Goal: Complete application form

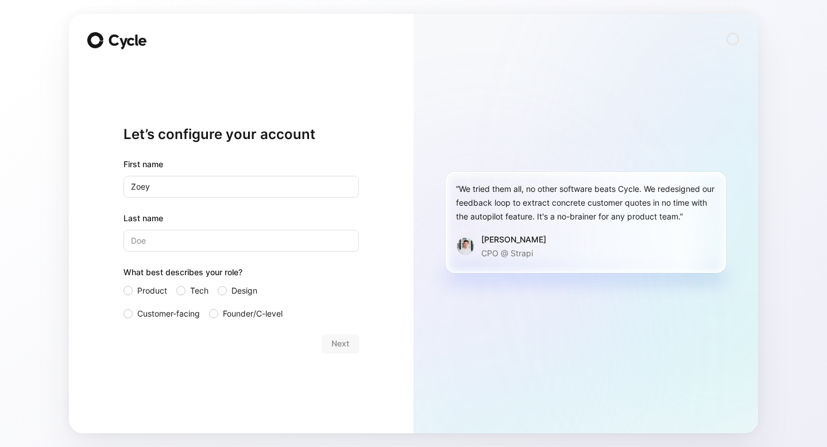
type input "Zoey"
click at [164, 245] on input "Last name" at bounding box center [241, 241] width 236 height 22
type input "[PERSON_NAME]"
click at [141, 294] on span "Product" at bounding box center [152, 291] width 30 height 14
click at [123, 284] on input "Product" at bounding box center [123, 284] width 0 height 0
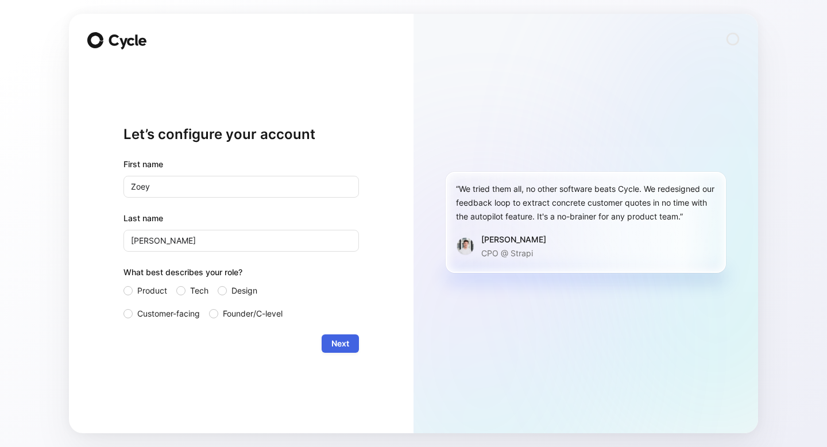
click at [337, 341] on span "Next" at bounding box center [340, 344] width 18 height 14
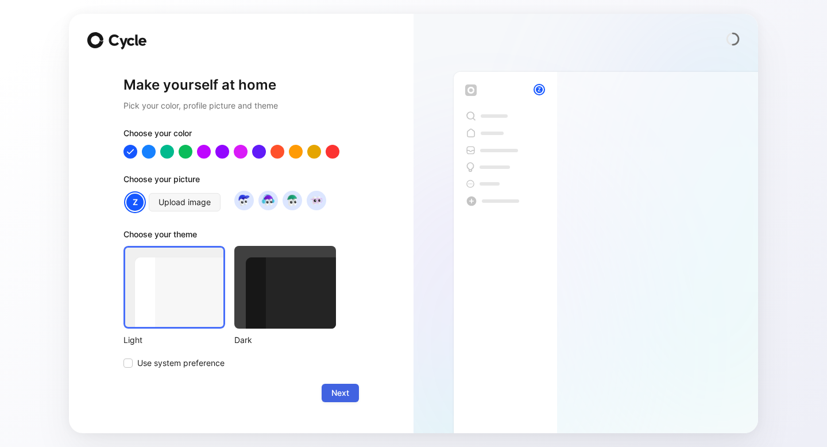
click at [339, 395] on span "Next" at bounding box center [340, 393] width 18 height 14
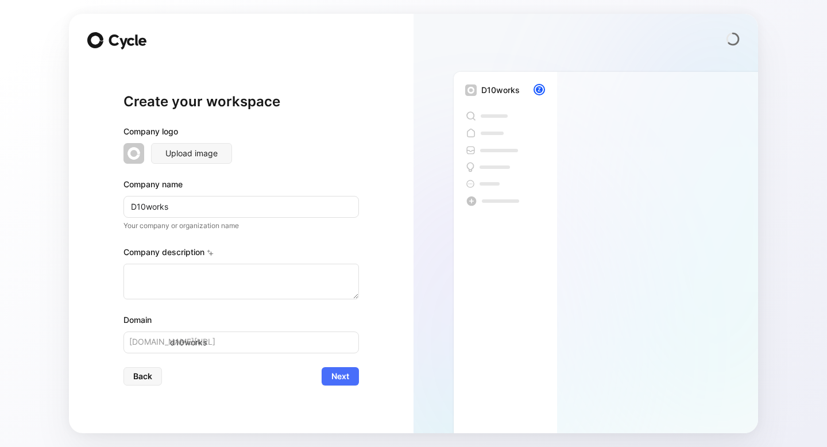
click at [149, 209] on input "D10works" at bounding box center [241, 207] width 236 height 22
type input "c"
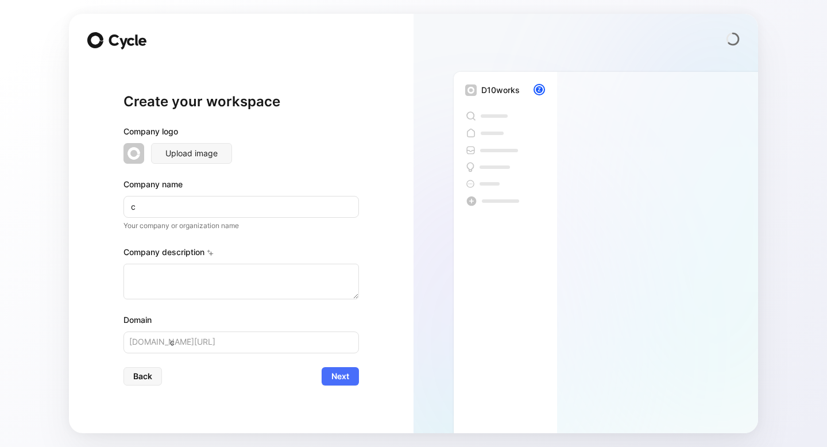
type input "co"
type input "cod"
type input "code"
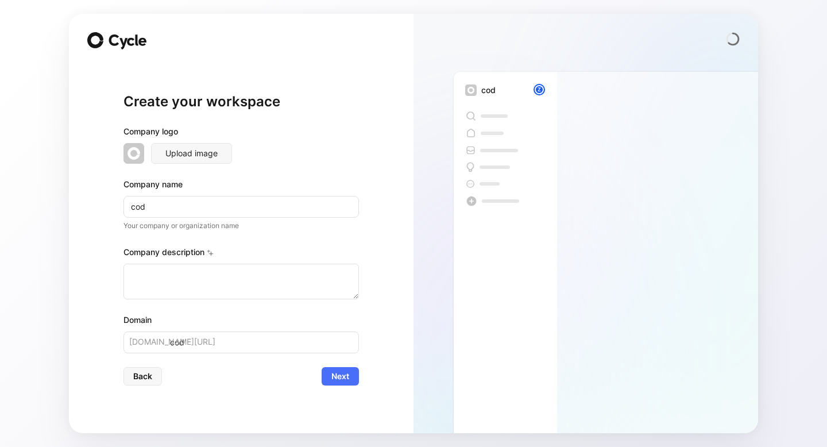
type input "code"
type input "coden"
click at [341, 375] on span "Next" at bounding box center [340, 376] width 18 height 14
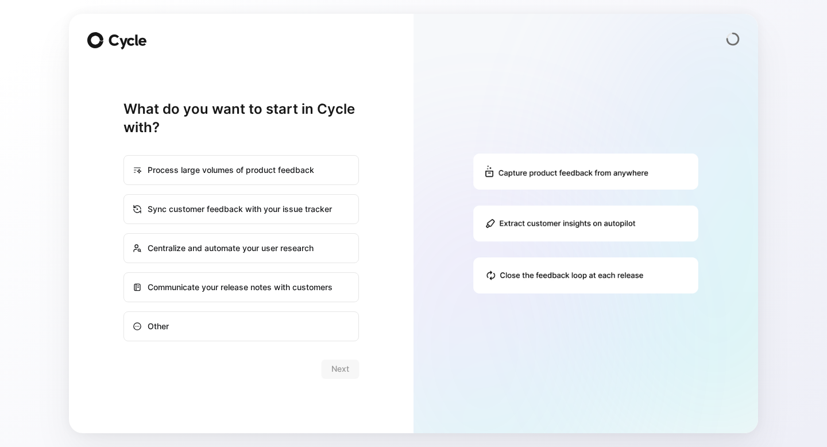
click at [299, 175] on div "Process large volumes of product feedback" at bounding box center [241, 170] width 233 height 28
click at [125, 156] on input "Process large volumes of product feedback" at bounding box center [124, 156] width 1 height 1
radio input "true"
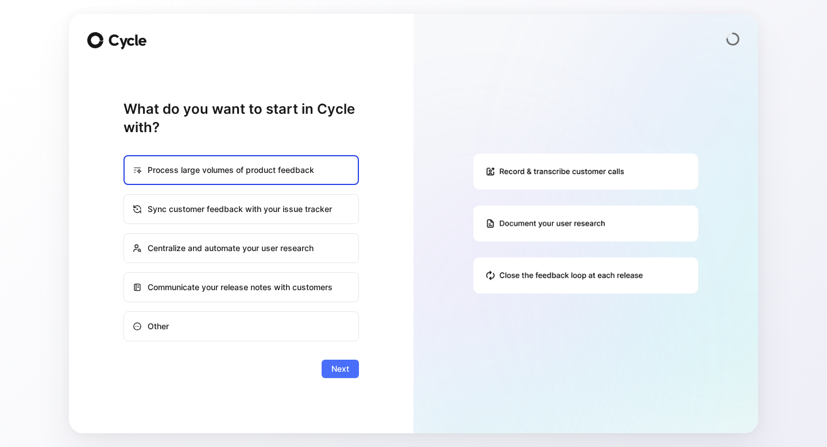
click at [296, 215] on div "Sync customer feedback with your issue tracker" at bounding box center [241, 209] width 233 height 28
click at [125, 195] on input "Sync customer feedback with your issue tracker" at bounding box center [124, 195] width 1 height 1
radio input "true"
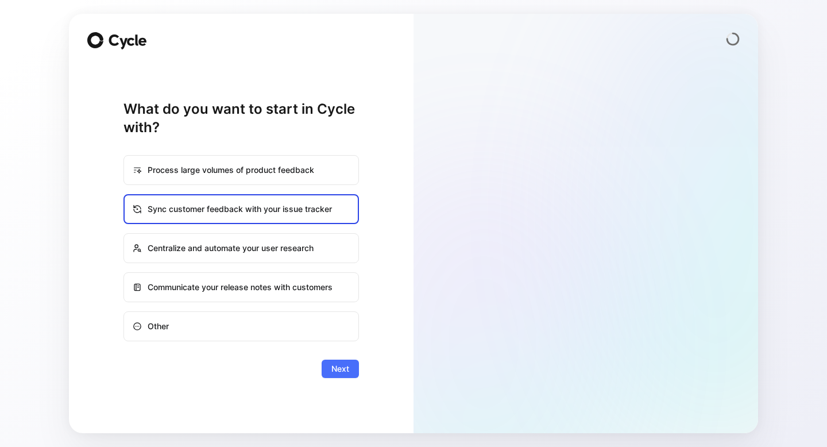
click at [313, 169] on div "Process large volumes of product feedback" at bounding box center [241, 170] width 233 height 28
click at [125, 156] on input "Process large volumes of product feedback" at bounding box center [124, 156] width 1 height 1
radio input "true"
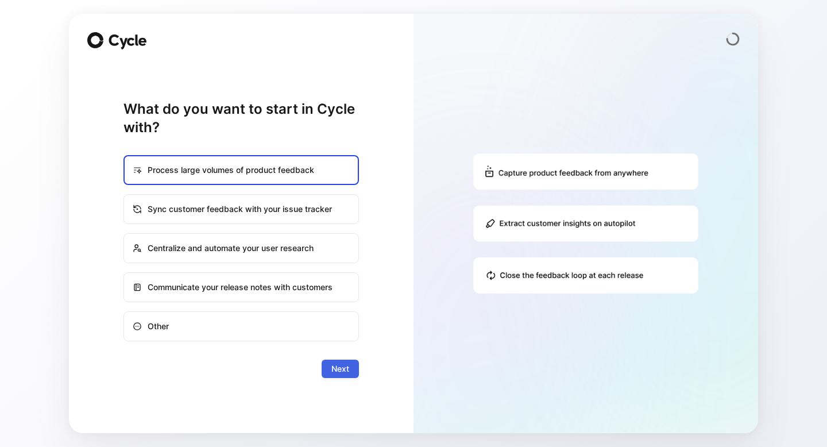
click at [346, 372] on span "Next" at bounding box center [340, 369] width 18 height 14
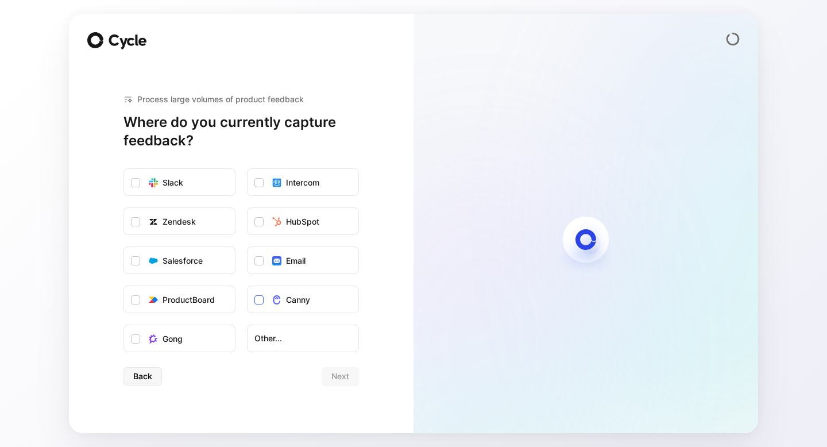
click at [298, 306] on div "Canny" at bounding box center [298, 300] width 24 height 14
click at [248, 286] on input "Canny" at bounding box center [248, 286] width 0 height 0
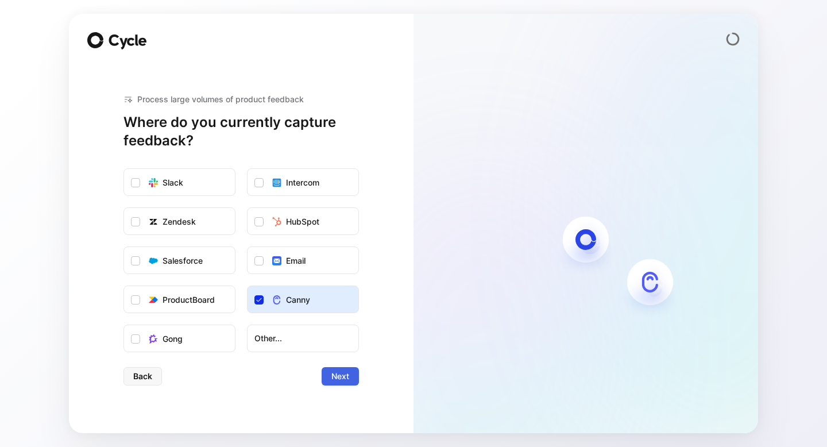
click at [331, 377] on span "Next" at bounding box center [340, 376] width 18 height 14
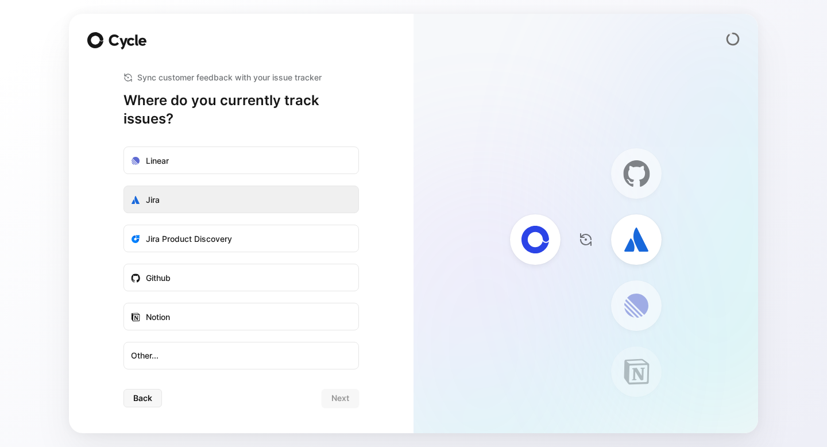
click at [304, 191] on label "Jira" at bounding box center [241, 200] width 234 height 28
click at [124, 186] on input "Jira" at bounding box center [124, 186] width 0 height 0
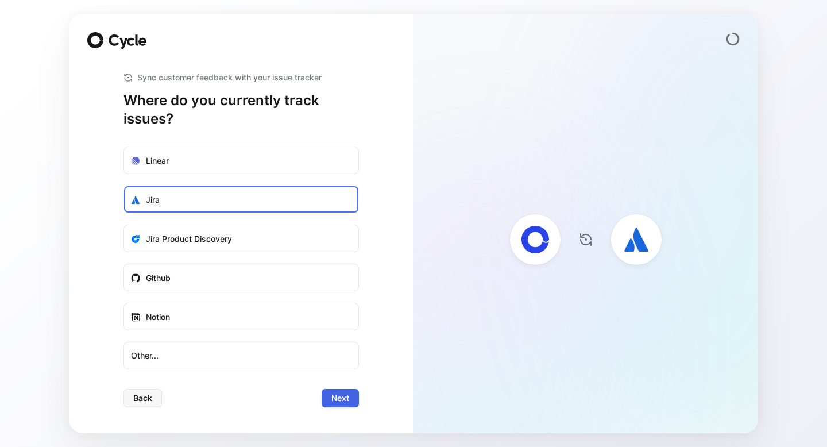
click at [343, 395] on span "Next" at bounding box center [340, 398] width 18 height 14
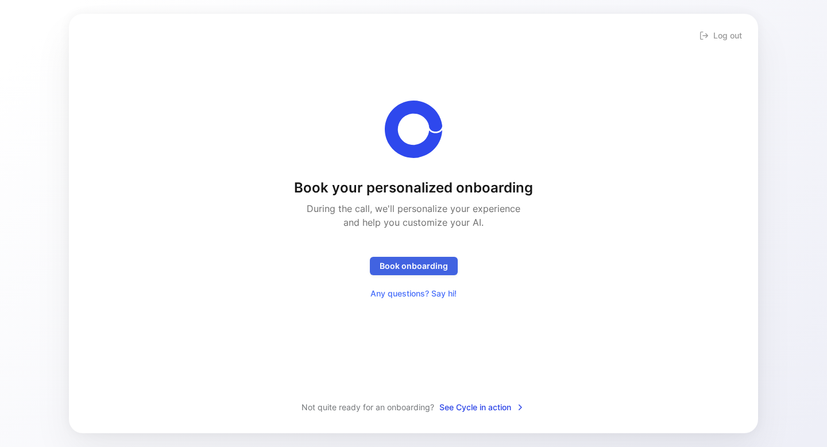
click at [418, 271] on span "Book onboarding" at bounding box center [414, 266] width 68 height 14
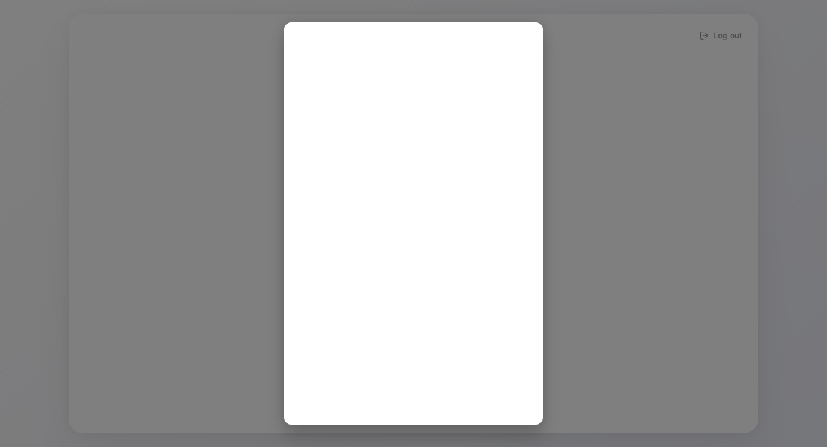
click at [612, 120] on div at bounding box center [413, 223] width 827 height 447
